Goal: Communication & Community: Answer question/provide support

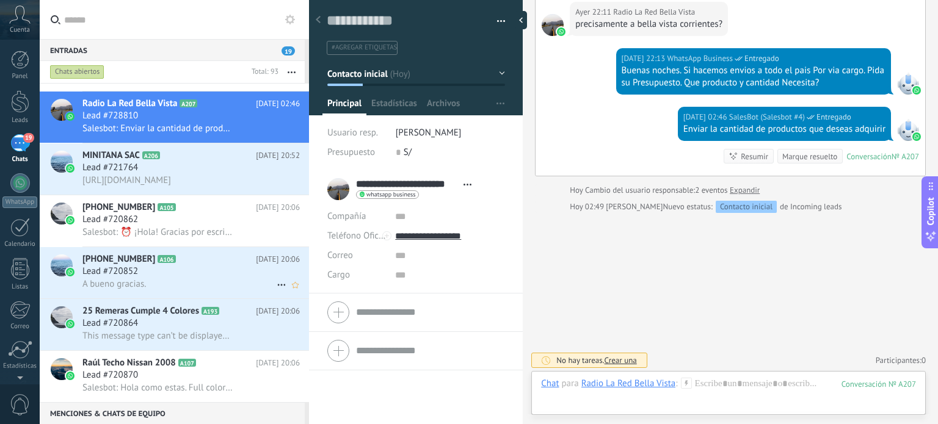
scroll to position [366, 0]
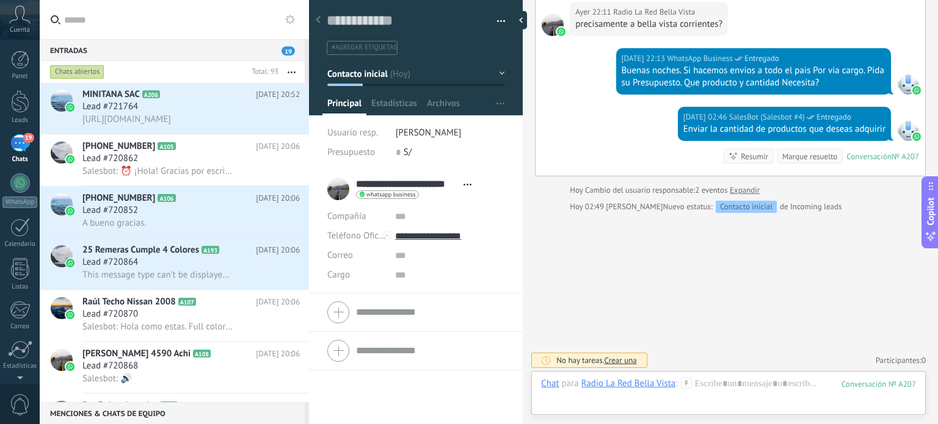
drag, startPoint x: 186, startPoint y: 70, endPoint x: 247, endPoint y: 63, distance: 62.1
click at [187, 68] on div "Chats abiertos" at bounding box center [147, 72] width 199 height 22
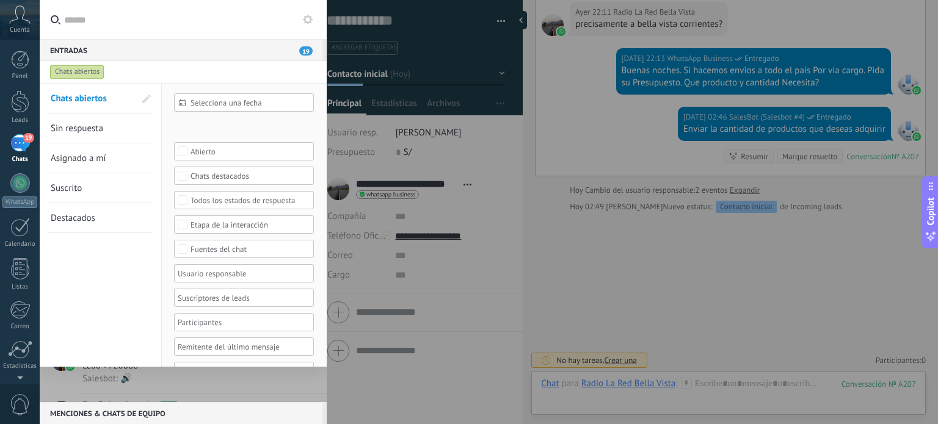
click at [529, 257] on div at bounding box center [469, 212] width 938 height 424
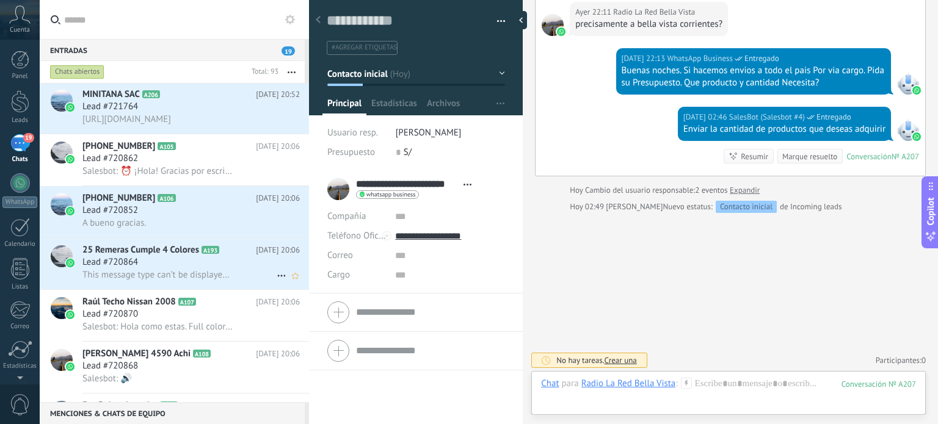
click at [134, 267] on span "Lead #720864" at bounding box center [110, 262] width 56 height 12
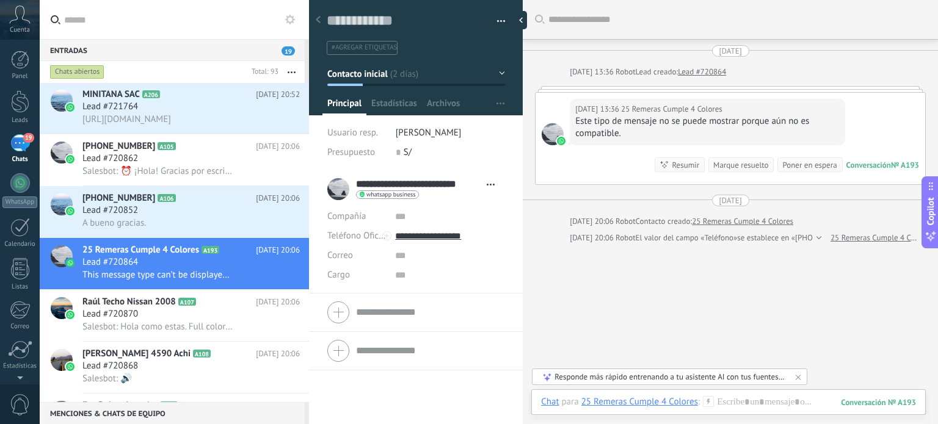
click at [851, 90] on div at bounding box center [730, 89] width 391 height 6
click at [530, 20] on div at bounding box center [524, 20] width 18 height 18
type textarea "**********"
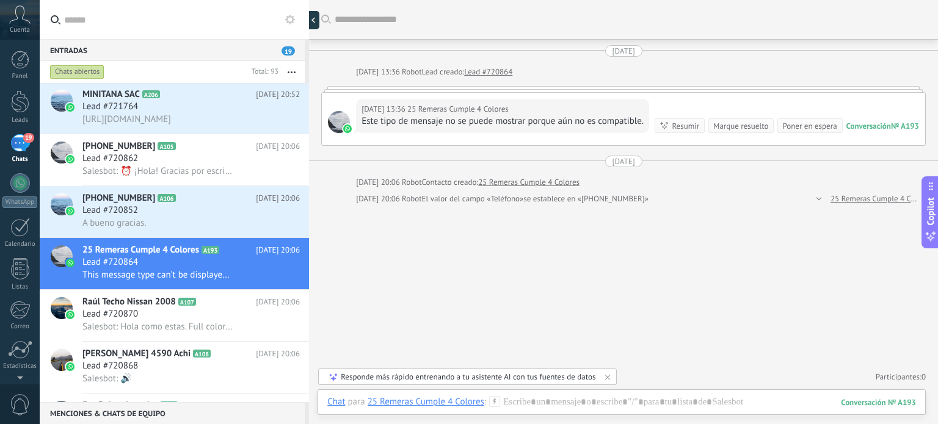
scroll to position [12, 0]
click at [168, 262] on div "25 Remeras Cumple 4 Colores A193 [DATE] 20:06 Lead #720864 This message type ca…" at bounding box center [195, 263] width 226 height 51
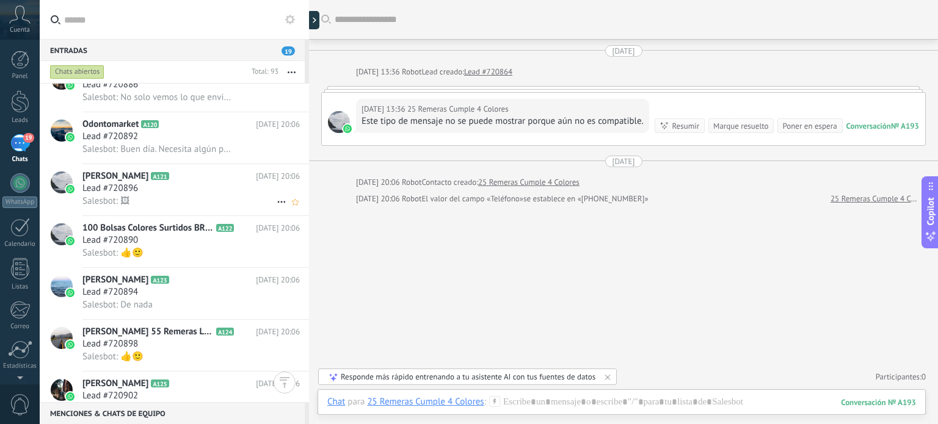
scroll to position [1160, 0]
